Goal: Task Accomplishment & Management: Use online tool/utility

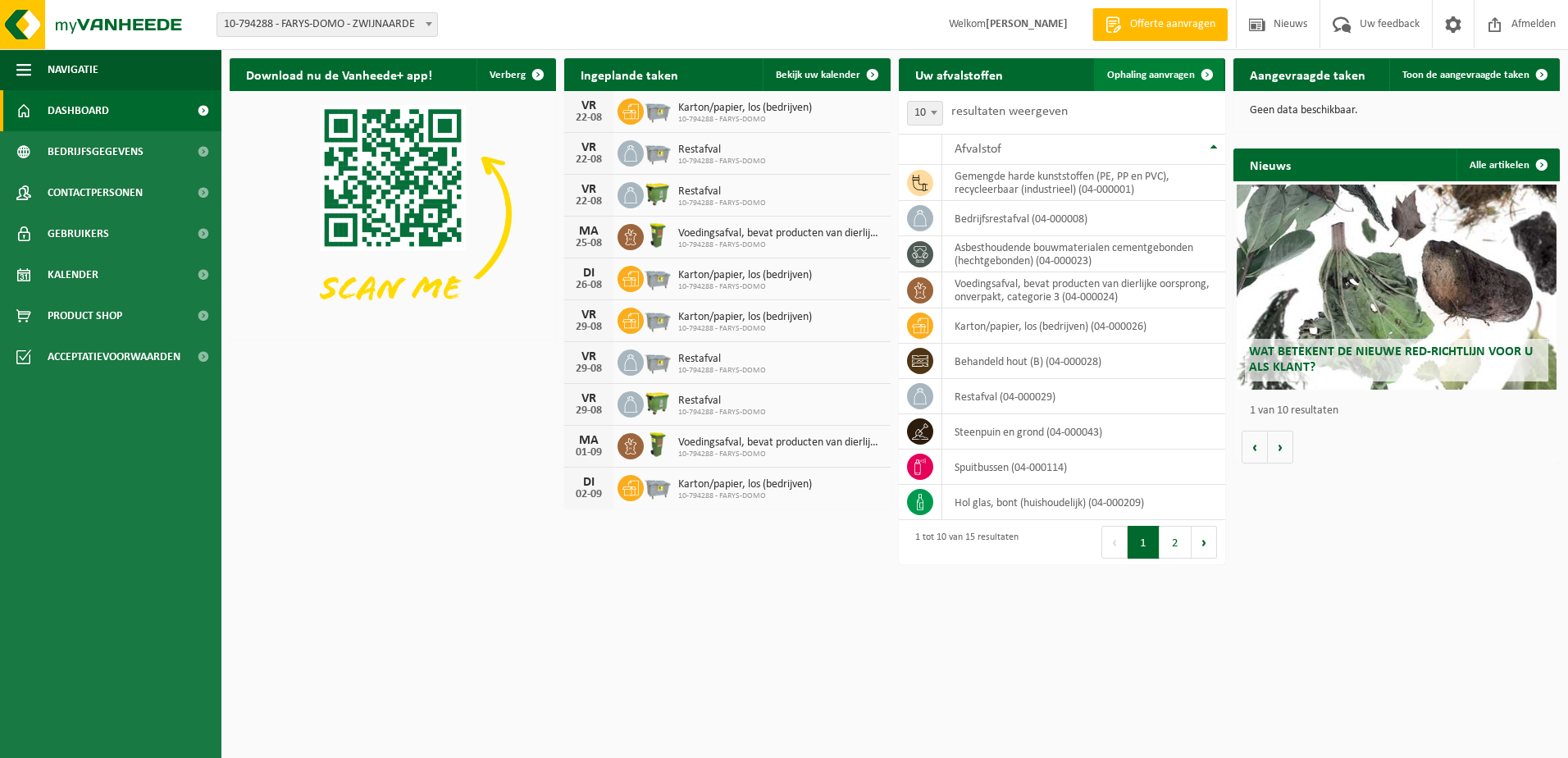
click at [1193, 70] on span at bounding box center [1207, 74] width 32 height 32
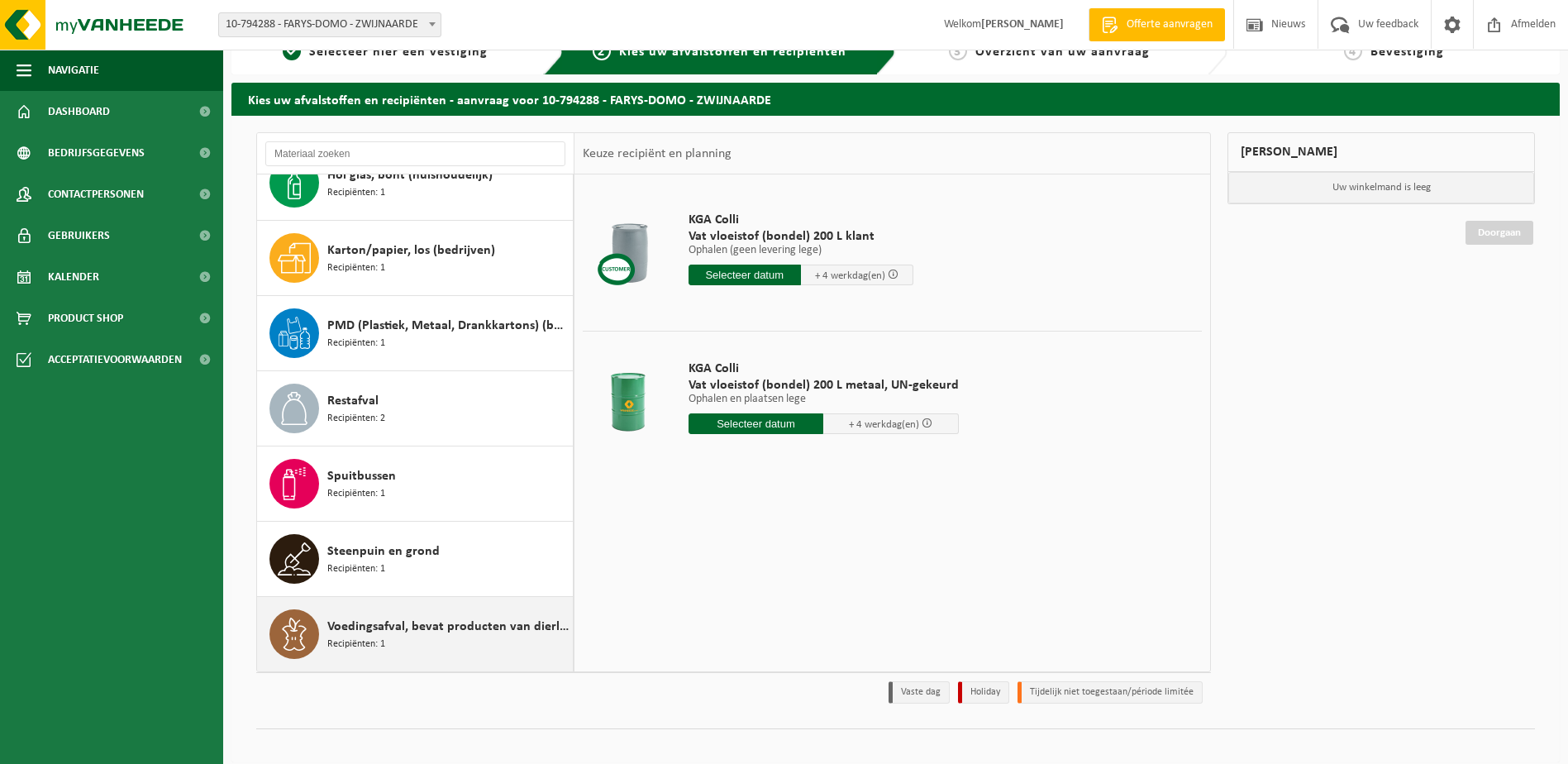
scroll to position [44, 0]
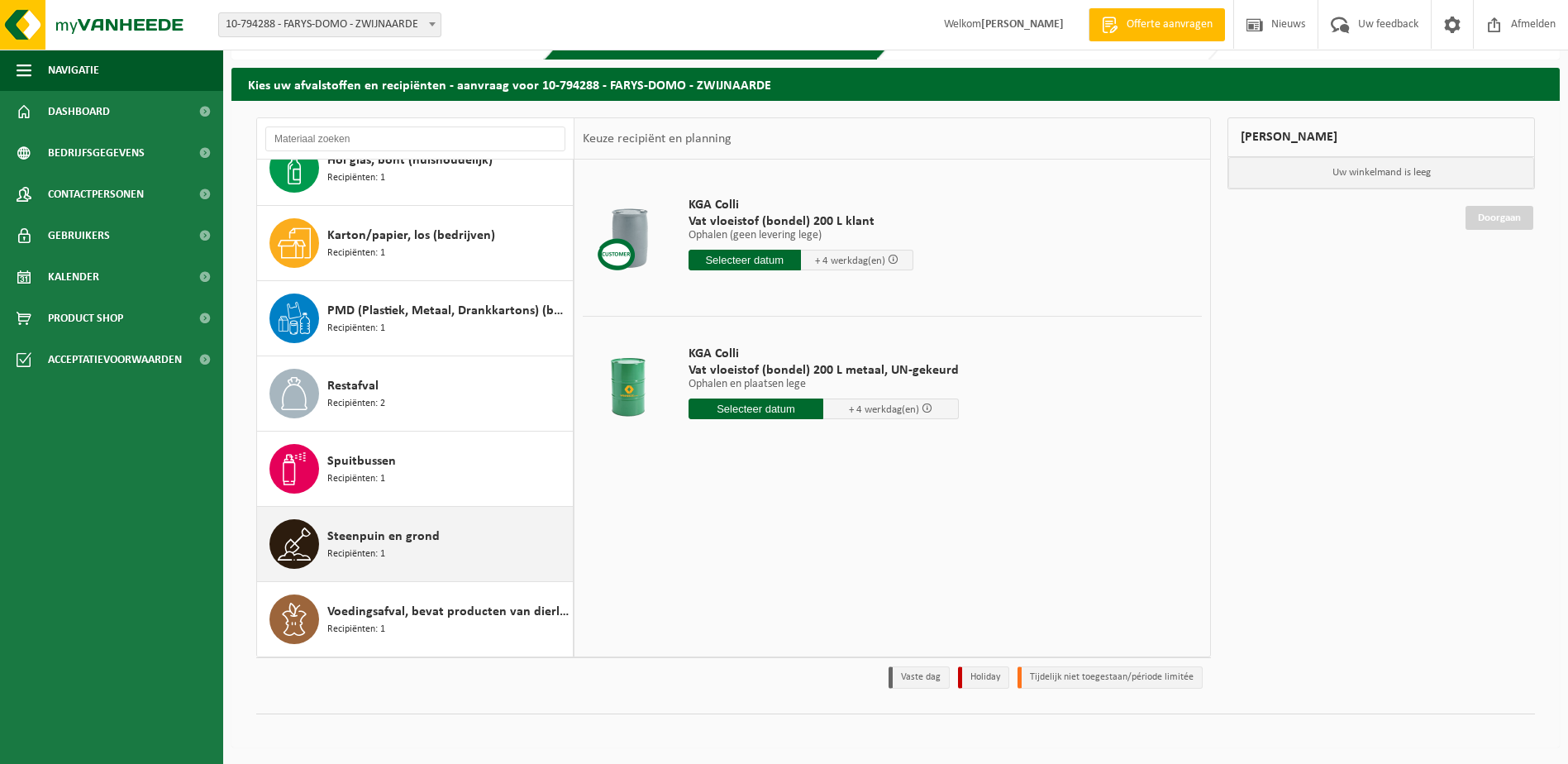
click at [380, 536] on span "Steenpuin en grond" at bounding box center [383, 536] width 112 height 20
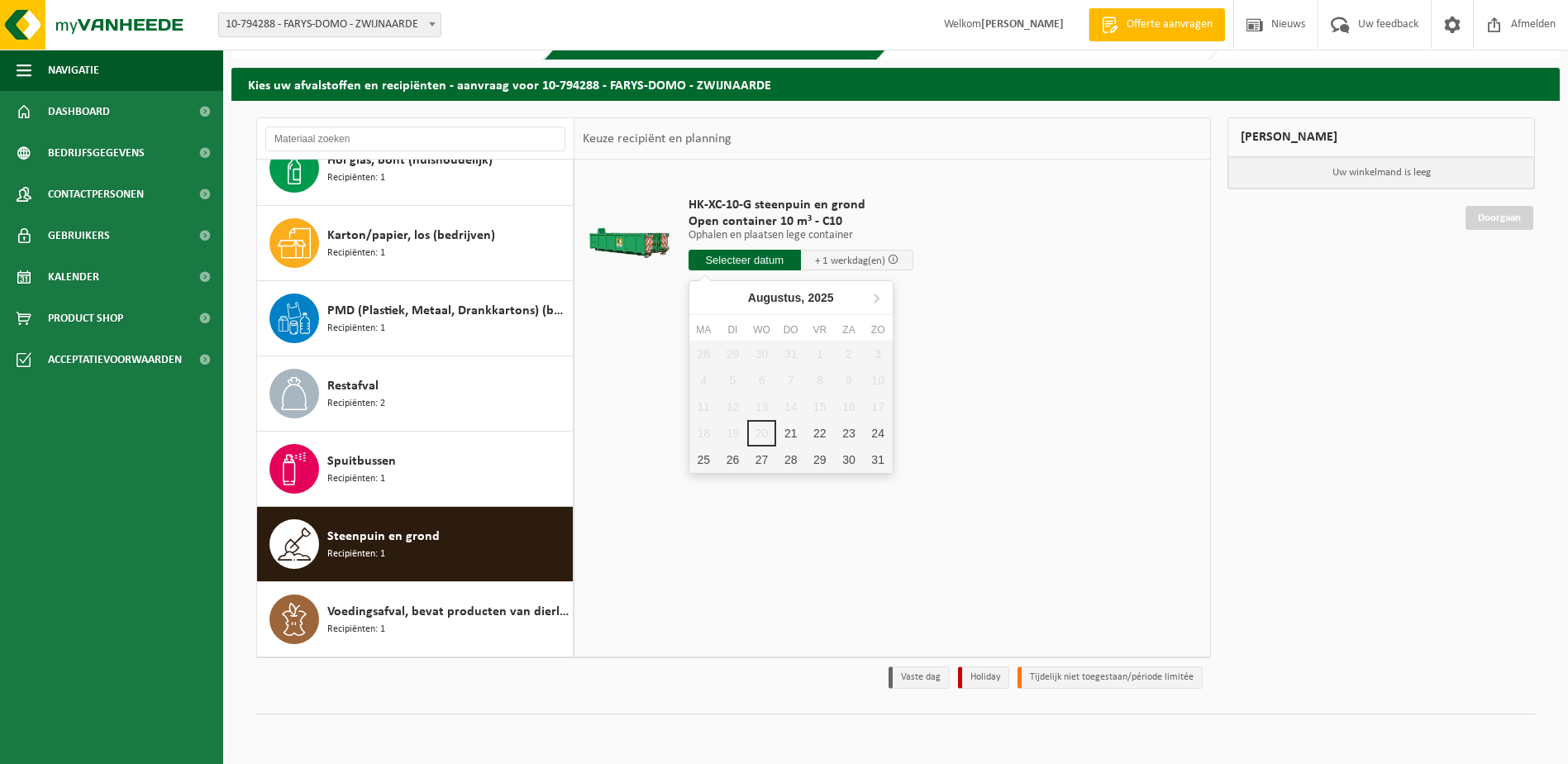
click at [767, 255] on input "text" at bounding box center [745, 260] width 112 height 21
click at [786, 431] on div "21" at bounding box center [791, 433] width 29 height 27
type input "Van 2025-08-21"
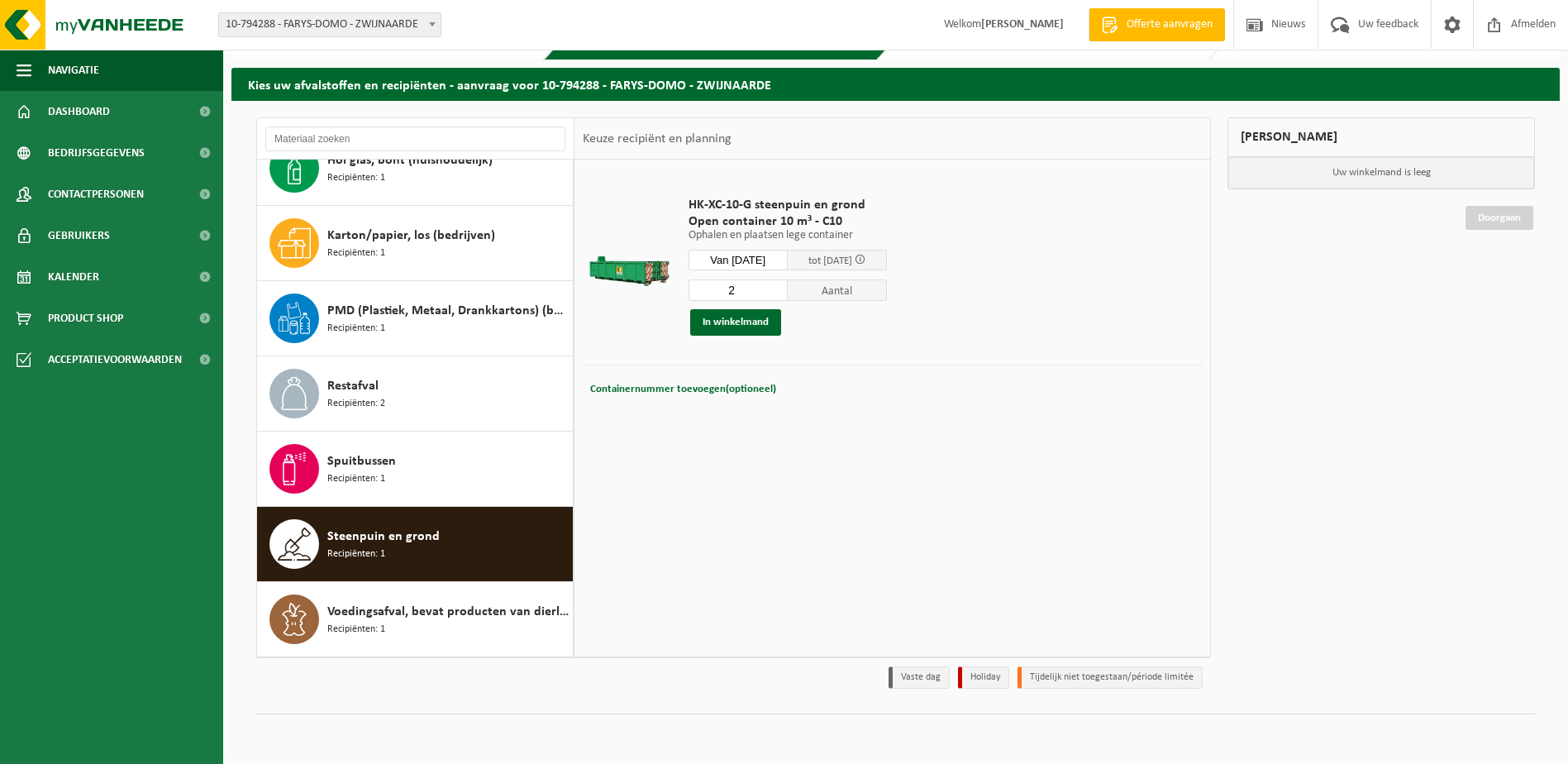
type input "2"
click at [786, 289] on input "2" at bounding box center [738, 290] width 99 height 21
click at [738, 318] on button "In winkelmand" at bounding box center [736, 323] width 91 height 27
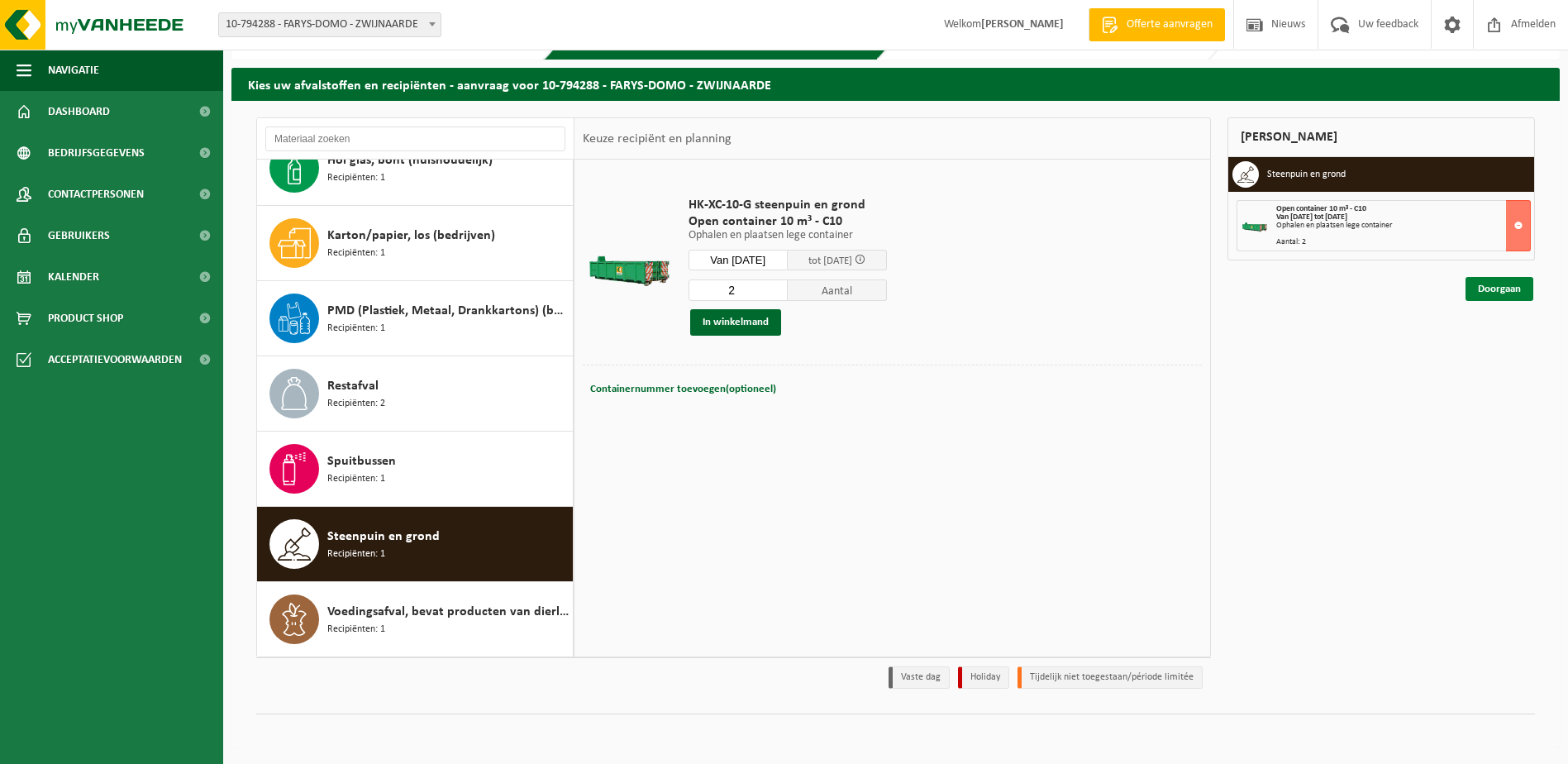
click at [1483, 283] on link "Doorgaan" at bounding box center [1500, 288] width 68 height 24
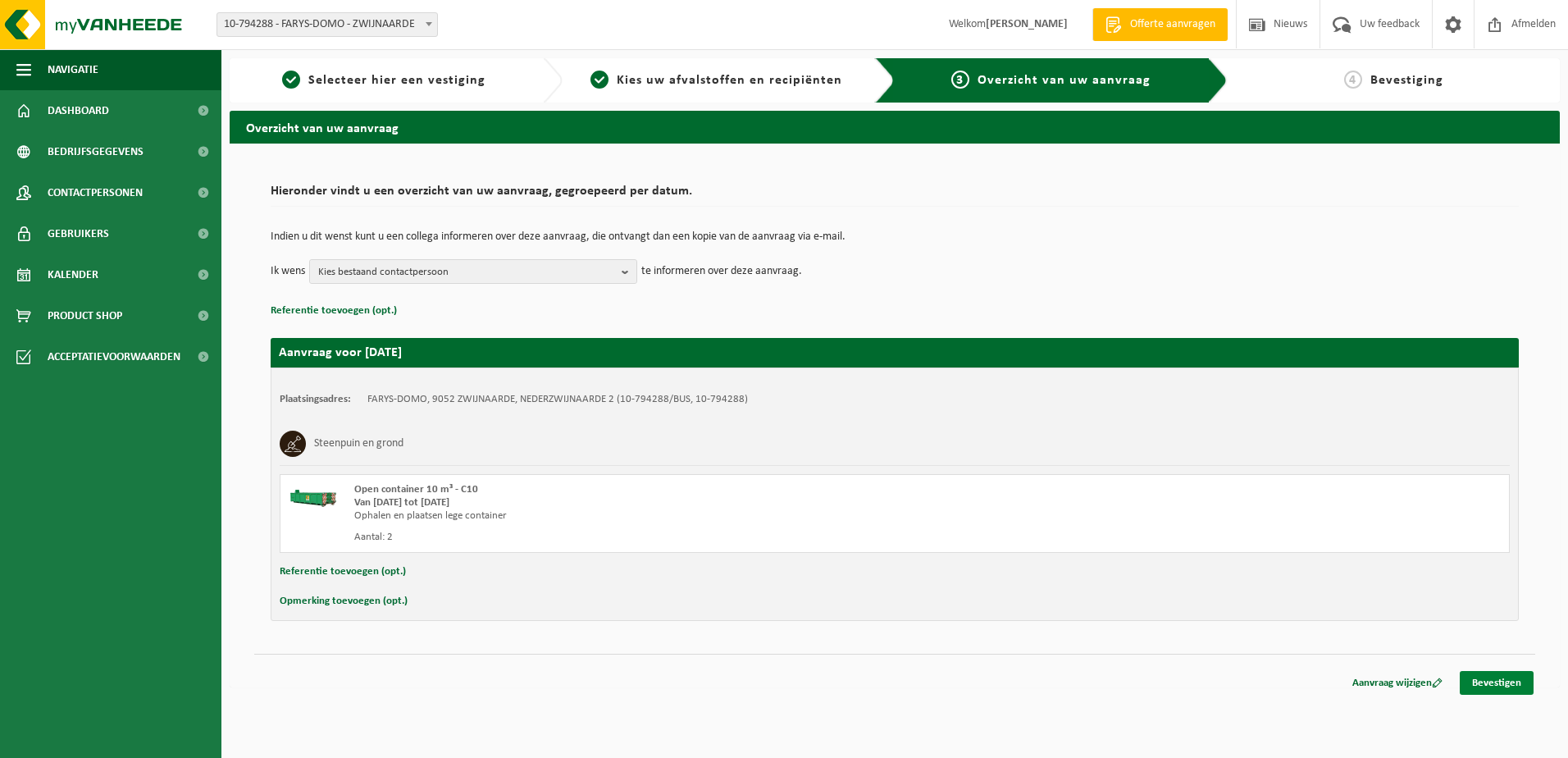
click at [1501, 678] on link "Bevestigen" at bounding box center [1497, 683] width 73 height 24
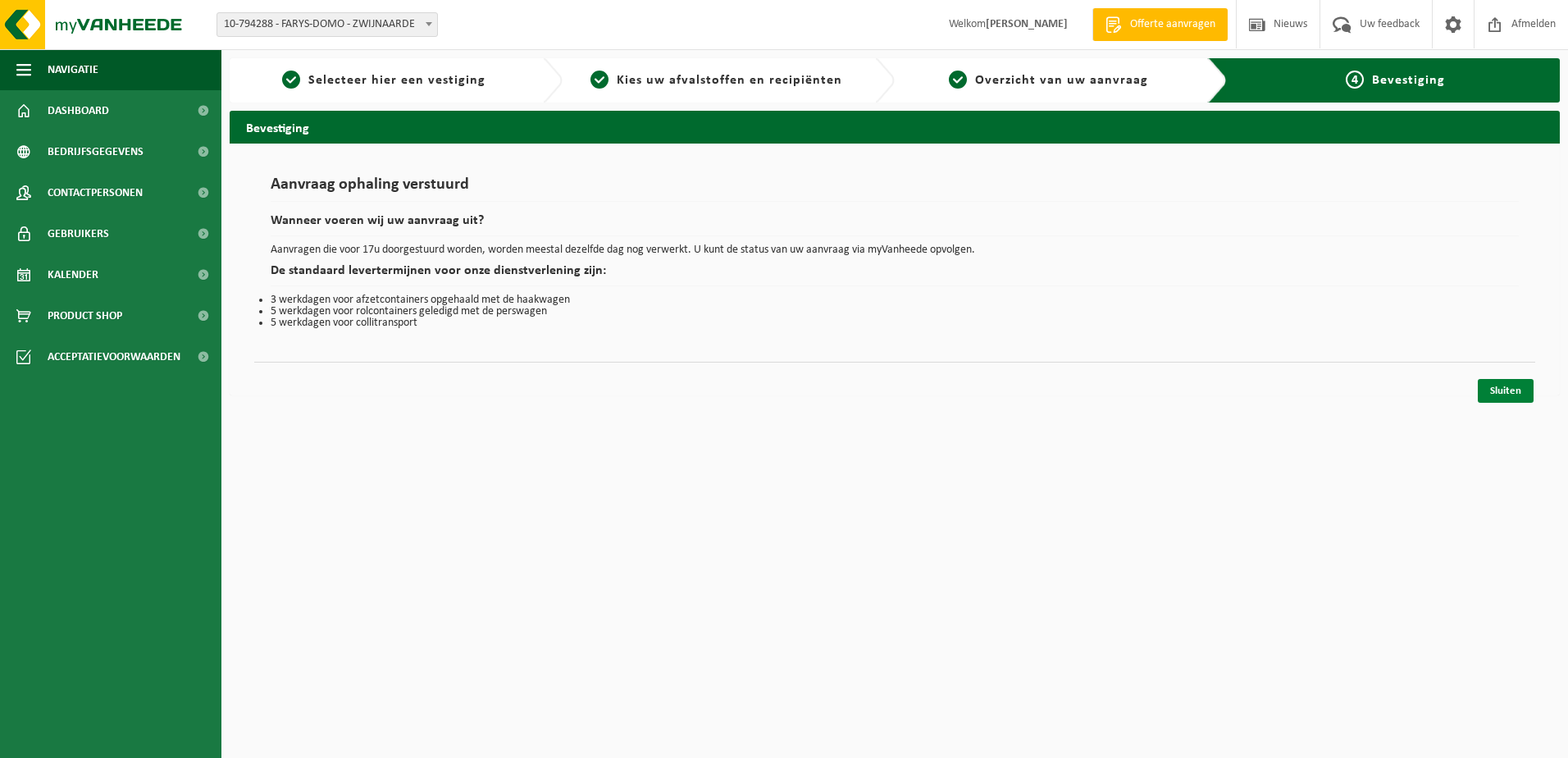
click at [1497, 383] on link "Sluiten" at bounding box center [1506, 391] width 56 height 24
